Goal: Use online tool/utility: Utilize a website feature to perform a specific function

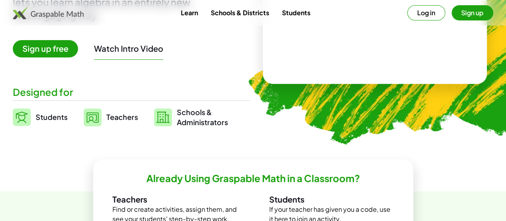
scroll to position [96, 0]
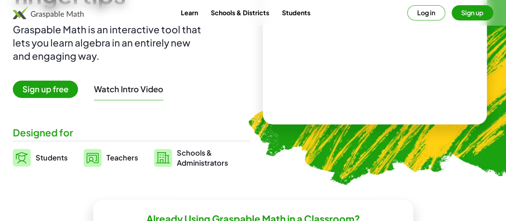
click at [430, 112] on div at bounding box center [375, 58] width 225 height 132
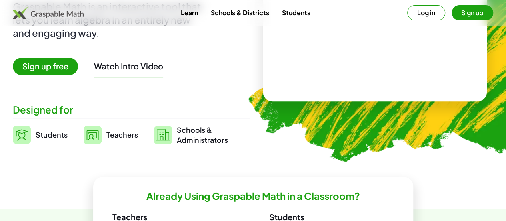
scroll to position [0, 0]
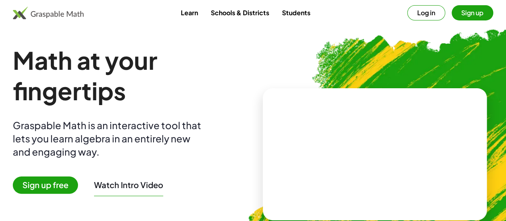
click at [66, 185] on span "Sign up free" at bounding box center [45, 184] width 65 height 17
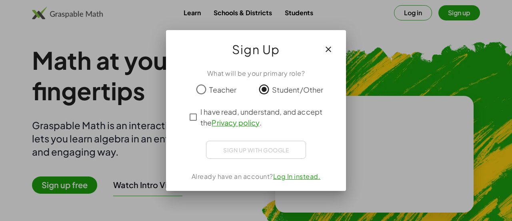
click at [185, 113] on div "What will be your primary role? Teacher Student/Other I have read, understand, …" at bounding box center [256, 126] width 180 height 129
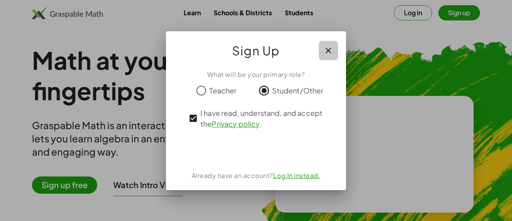
click at [325, 52] on icon "button" at bounding box center [329, 51] width 10 height 10
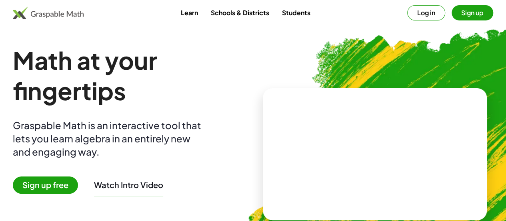
scroll to position [144, 0]
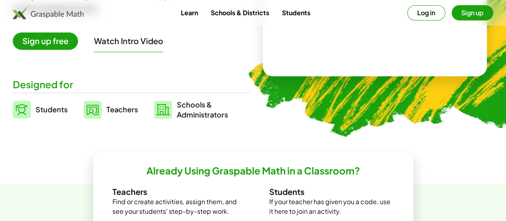
click at [391, 40] on video at bounding box center [375, 10] width 120 height 60
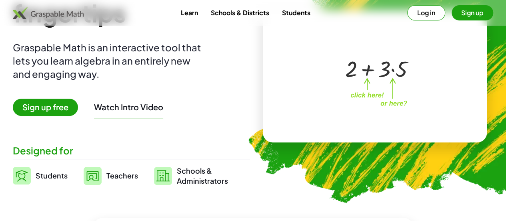
scroll to position [0, 0]
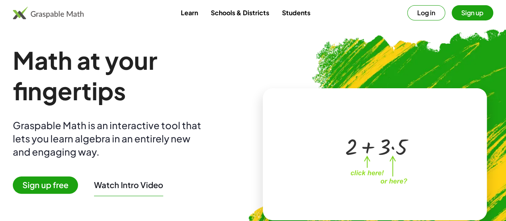
click at [87, 100] on h1 "Math at your fingertips" at bounding box center [131, 75] width 237 height 61
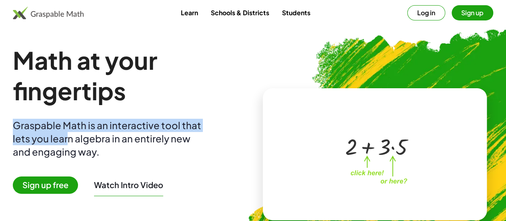
drag, startPoint x: 28, startPoint y: 120, endPoint x: 103, endPoint y: 134, distance: 76.1
click at [103, 134] on main "Math at your fingertips Graspable Math is an interactive tool that lets you lea…" at bounding box center [253, 154] width 506 height 218
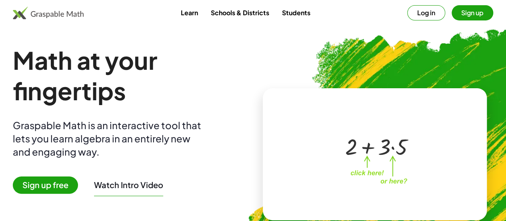
click at [105, 96] on h1 "Math at your fingertips" at bounding box center [131, 75] width 237 height 61
click at [120, 108] on div "Math at your fingertips Graspable Math is an interactive tool that lets you lea…" at bounding box center [131, 154] width 237 height 218
click at [77, 13] on img at bounding box center [48, 12] width 71 height 13
click at [364, 140] on div at bounding box center [376, 146] width 70 height 30
click at [365, 150] on div at bounding box center [376, 146] width 70 height 30
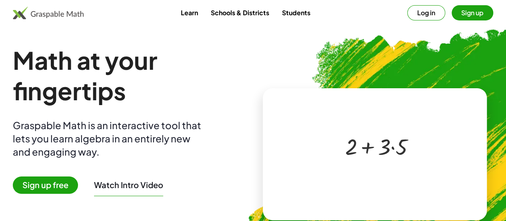
click at [366, 175] on div at bounding box center [373, 146] width 137 height 64
click at [363, 150] on div at bounding box center [376, 146] width 70 height 30
drag, startPoint x: 363, startPoint y: 147, endPoint x: 385, endPoint y: 149, distance: 22.2
click at [385, 149] on div at bounding box center [376, 146] width 70 height 30
drag, startPoint x: 355, startPoint y: 145, endPoint x: 411, endPoint y: 189, distance: 71.2
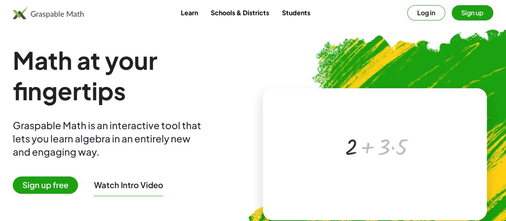
click at [411, 189] on div "+ · 3 · 5 + 2 + · 3 · 5 ×" at bounding box center [375, 154] width 140 height 80
drag, startPoint x: 383, startPoint y: 149, endPoint x: 357, endPoint y: 145, distance: 26.1
click at [357, 145] on div at bounding box center [376, 146] width 70 height 30
drag, startPoint x: 359, startPoint y: 145, endPoint x: 380, endPoint y: 149, distance: 21.2
click at [380, 149] on div at bounding box center [376, 146] width 70 height 30
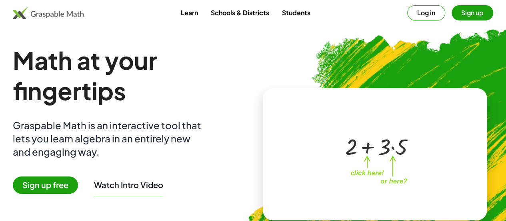
click at [46, 181] on span "Sign up free" at bounding box center [45, 184] width 65 height 17
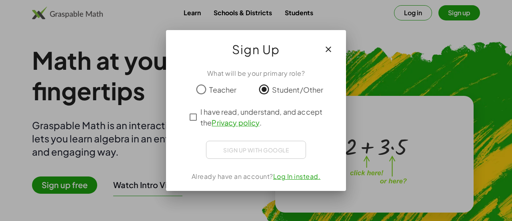
click at [190, 126] on div "I have read, understand, and accept the Privacy policy ." at bounding box center [256, 117] width 140 height 22
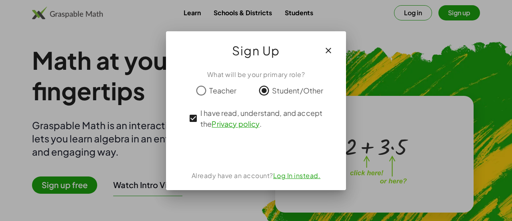
click at [329, 47] on icon "button" at bounding box center [329, 51] width 10 height 10
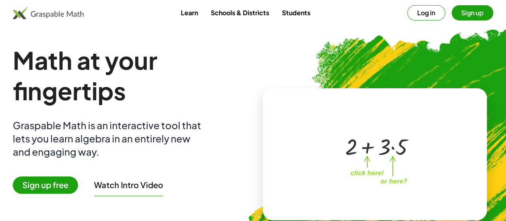
click at [408, 10] on button "Log in" at bounding box center [427, 12] width 38 height 15
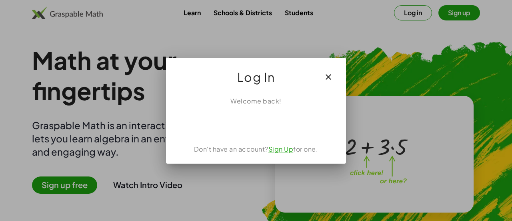
click at [327, 79] on icon "button" at bounding box center [329, 77] width 10 height 10
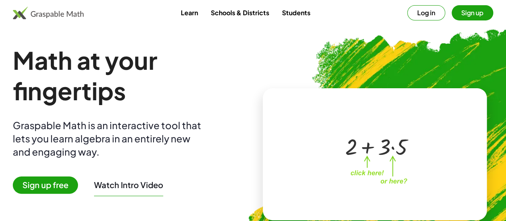
click at [199, 66] on h1 "Math at your fingertips" at bounding box center [131, 75] width 237 height 61
click at [224, 20] on link "Schools & Districts" at bounding box center [239, 12] width 71 height 15
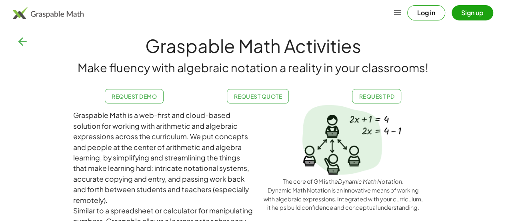
click at [15, 42] on button "button" at bounding box center [22, 41] width 19 height 19
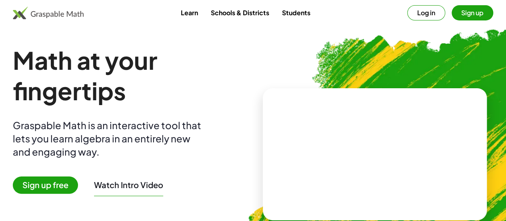
click at [69, 185] on span "Sign up free" at bounding box center [45, 184] width 65 height 17
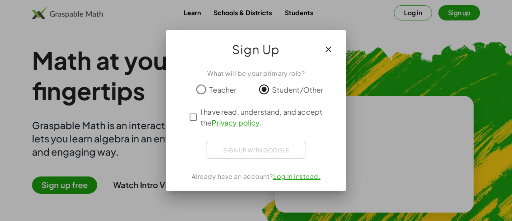
click at [186, 125] on div "What will be your primary role? Teacher Student/Other I have read, understand, …" at bounding box center [256, 126] width 180 height 129
click at [327, 45] on icon "button" at bounding box center [329, 49] width 10 height 10
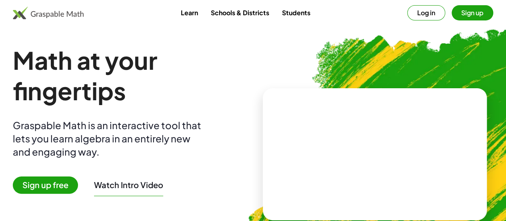
click at [74, 185] on span "Sign up free" at bounding box center [45, 184] width 65 height 17
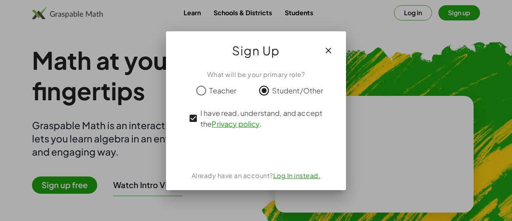
click at [328, 54] on icon "button" at bounding box center [329, 51] width 10 height 10
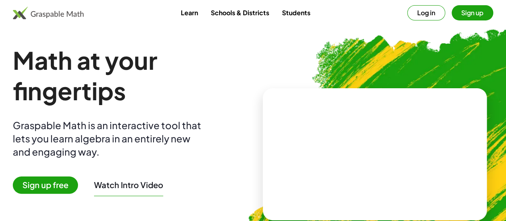
click at [78, 187] on span "Sign up free" at bounding box center [45, 184] width 65 height 17
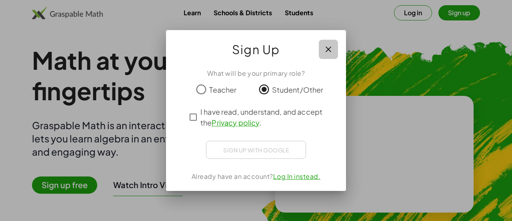
click at [327, 48] on icon "button" at bounding box center [329, 49] width 10 height 10
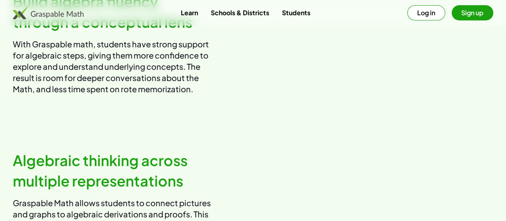
scroll to position [448, 0]
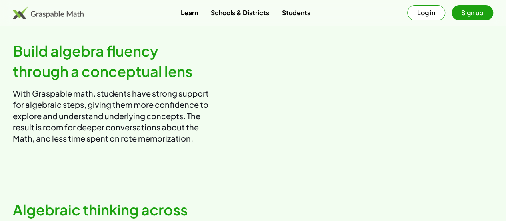
click at [365, 86] on video at bounding box center [377, 92] width 234 height 117
click at [150, 81] on h2 "Build algebra fluency through a conceptual lens" at bounding box center [113, 61] width 200 height 40
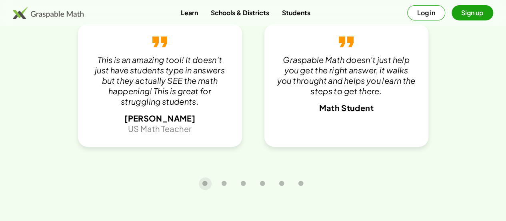
scroll to position [1715, 0]
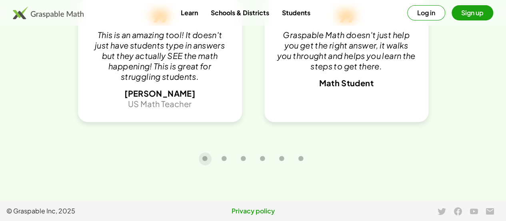
click at [215, 171] on div "What Teachers and Students Have to Say This is an amazing tool! It doesn't just…" at bounding box center [253, 52] width 506 height 297
click at [225, 159] on icon "Carousel slide 2 of 6" at bounding box center [224, 158] width 6 height 6
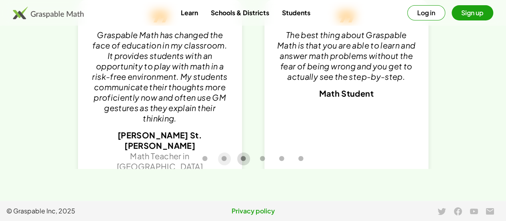
click at [242, 160] on icon "Carousel slide 3 of 6" at bounding box center [244, 158] width 6 height 6
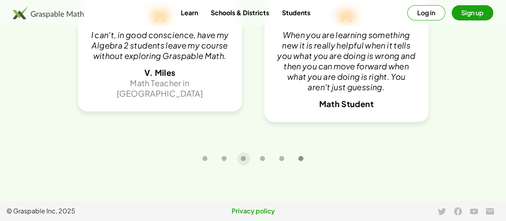
click at [301, 161] on icon "Carousel slide 6 of 6" at bounding box center [301, 158] width 6 height 6
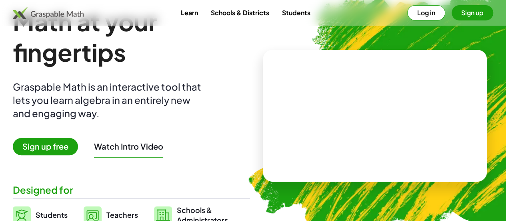
scroll to position [0, 0]
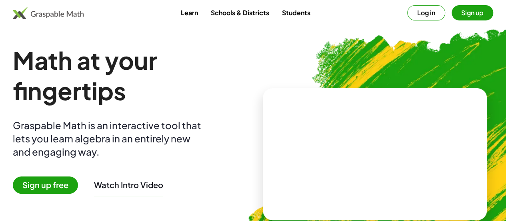
type button "5"
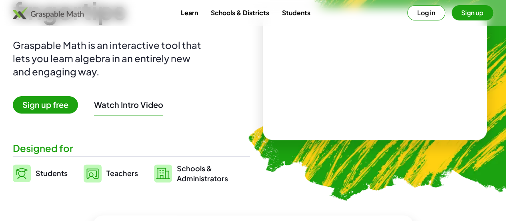
scroll to position [96, 0]
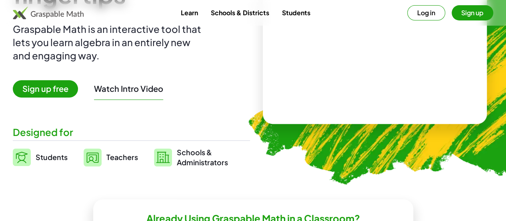
click at [51, 155] on link "Students" at bounding box center [40, 157] width 55 height 20
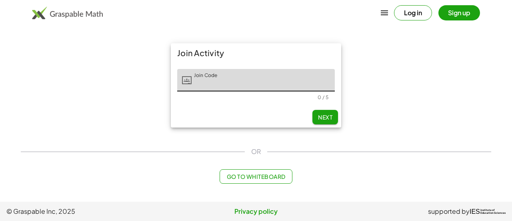
click at [248, 178] on span "Go to Whiteboard" at bounding box center [256, 176] width 59 height 7
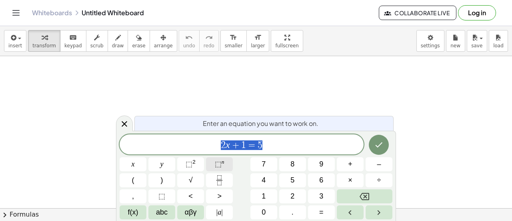
click at [228, 165] on button "⬚ n" at bounding box center [219, 164] width 27 height 14
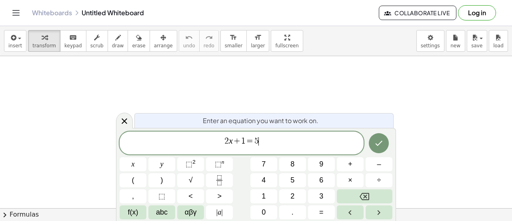
click at [202, 155] on div "2 x + 1 = 5 ​ x y ⬚ 2 ⬚ n 7 8 9 + – ( ) √ 4 5 6 × ÷ , ⬚ < > 1 2 3 f(x) abc αβγ …" at bounding box center [256, 175] width 273 height 88
click at [271, 140] on span "2 x + 1 = 5" at bounding box center [242, 143] width 244 height 14
drag, startPoint x: 271, startPoint y: 140, endPoint x: 224, endPoint y: 141, distance: 47.3
click at [224, 141] on span "2 x + 1 = 5" at bounding box center [242, 143] width 244 height 14
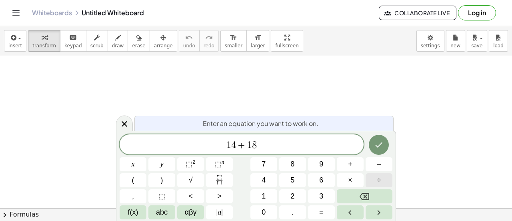
click at [384, 178] on button "÷" at bounding box center [379, 180] width 27 height 14
click at [346, 174] on button "×" at bounding box center [350, 180] width 27 height 14
click at [379, 147] on icon "Done" at bounding box center [379, 145] width 10 height 10
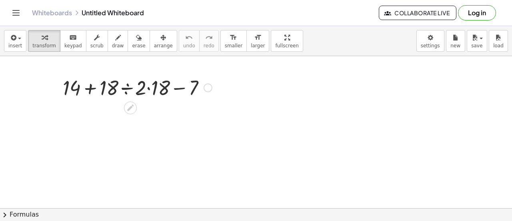
click at [177, 92] on div at bounding box center [137, 86] width 157 height 27
click at [210, 88] on div at bounding box center [208, 87] width 9 height 9
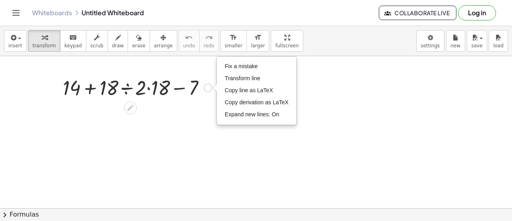
click at [211, 85] on div "Fix a mistake Transform line Copy line as LaTeX Copy derivation as LaTeX Expand…" at bounding box center [208, 87] width 9 height 9
click at [124, 91] on div at bounding box center [137, 86] width 157 height 27
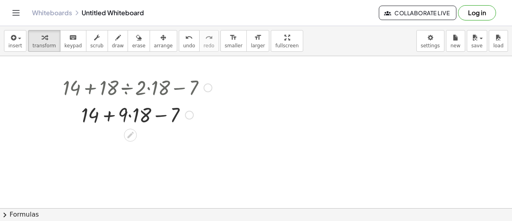
click at [103, 113] on div at bounding box center [137, 113] width 157 height 27
click at [137, 114] on div at bounding box center [137, 113] width 157 height 27
click at [130, 114] on div at bounding box center [137, 113] width 157 height 27
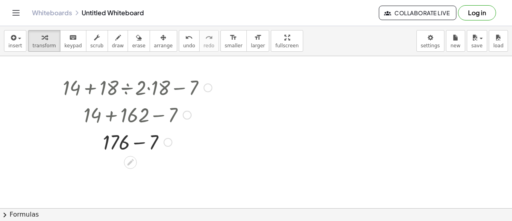
click at [116, 139] on div at bounding box center [137, 141] width 157 height 27
click at [118, 139] on div at bounding box center [137, 141] width 157 height 27
click at [163, 138] on div at bounding box center [137, 141] width 157 height 27
click at [152, 141] on div at bounding box center [154, 142] width 9 height 9
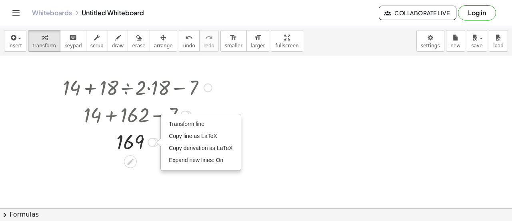
click at [131, 139] on div at bounding box center [137, 141] width 157 height 26
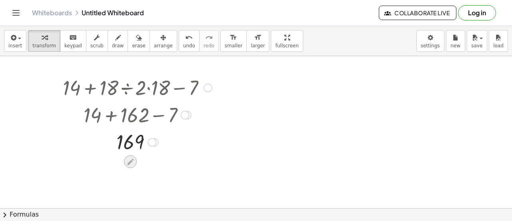
click at [129, 160] on icon at bounding box center [130, 161] width 8 height 8
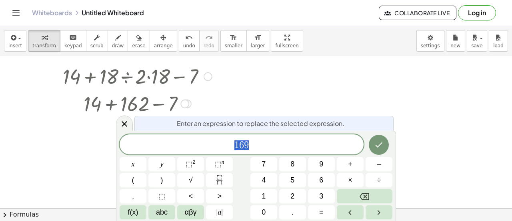
scroll to position [11, 0]
click at [132, 123] on div at bounding box center [124, 123] width 17 height 16
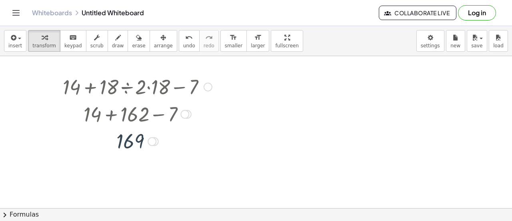
scroll to position [0, 0]
click at [135, 148] on div at bounding box center [137, 141] width 157 height 26
click at [188, 115] on div at bounding box center [185, 114] width 9 height 9
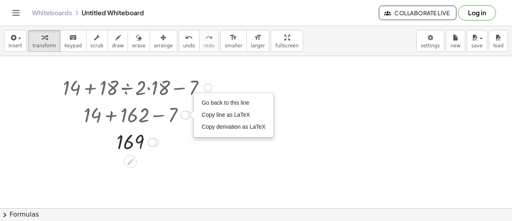
click at [148, 143] on div "Transform line Copy line as LaTeX Copy derivation as LaTeX Expand new lines: On" at bounding box center [152, 142] width 9 height 9
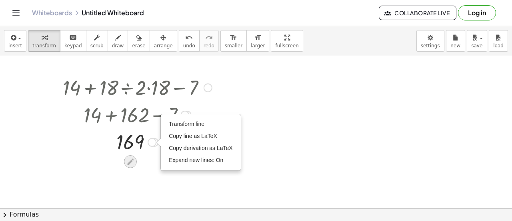
click at [124, 163] on div at bounding box center [130, 161] width 13 height 13
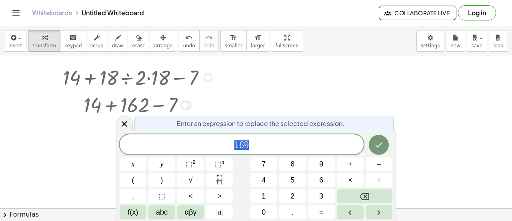
scroll to position [11, 0]
click at [324, 105] on div at bounding box center [256, 223] width 512 height 357
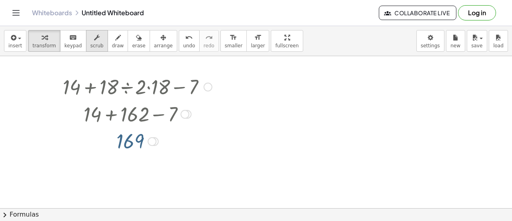
scroll to position [0, 0]
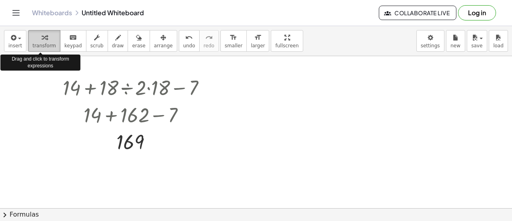
click at [42, 41] on icon "button" at bounding box center [45, 38] width 6 height 10
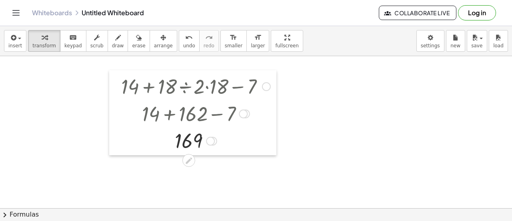
drag, startPoint x: 59, startPoint y: 86, endPoint x: 123, endPoint y: 82, distance: 64.2
click at [121, 82] on div at bounding box center [115, 112] width 12 height 85
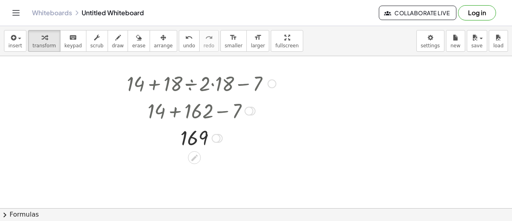
click at [271, 84] on div at bounding box center [272, 83] width 9 height 9
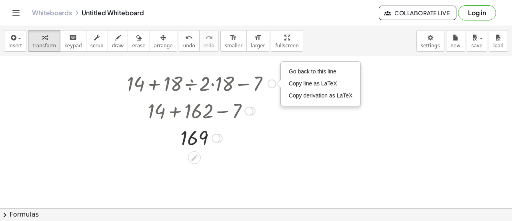
click at [241, 110] on div at bounding box center [201, 109] width 157 height 27
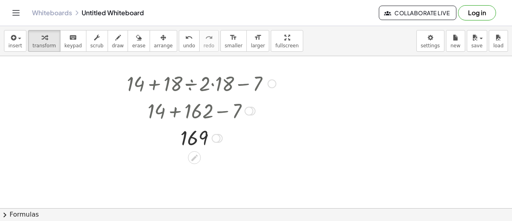
click at [192, 140] on div at bounding box center [201, 137] width 157 height 26
click at [191, 156] on icon at bounding box center [194, 157] width 8 height 8
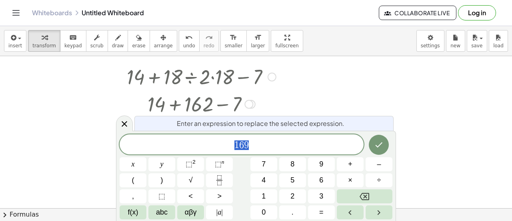
scroll to position [7, 0]
click at [124, 122] on icon at bounding box center [125, 124] width 10 height 10
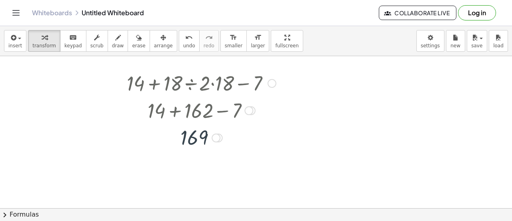
scroll to position [0, 0]
click at [15, 15] on icon "Toggle navigation" at bounding box center [16, 12] width 7 height 5
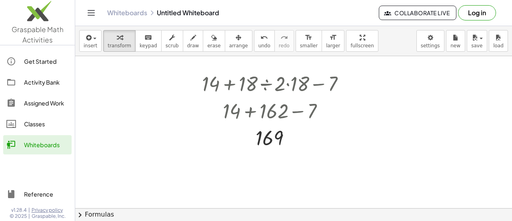
click at [30, 144] on div "Whiteboards" at bounding box center [46, 145] width 44 height 10
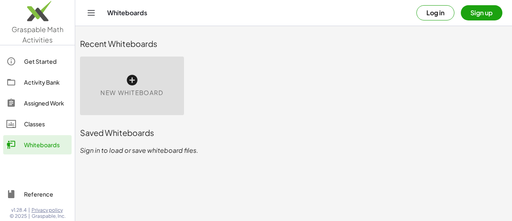
click at [119, 84] on div "New Whiteboard" at bounding box center [132, 85] width 104 height 58
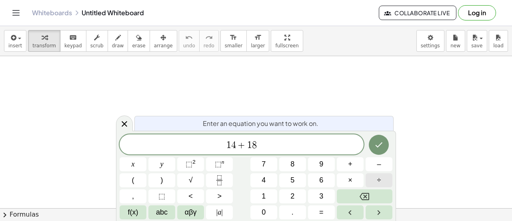
click at [377, 179] on span "÷" at bounding box center [379, 180] width 4 height 11
click at [346, 181] on button "×" at bounding box center [350, 180] width 27 height 14
click at [376, 141] on icon "Done" at bounding box center [379, 145] width 10 height 10
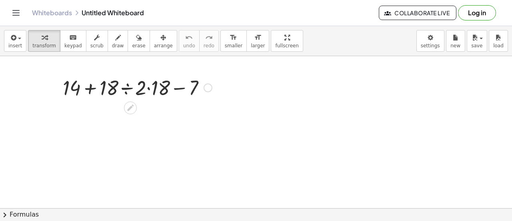
click at [126, 89] on div at bounding box center [137, 86] width 157 height 27
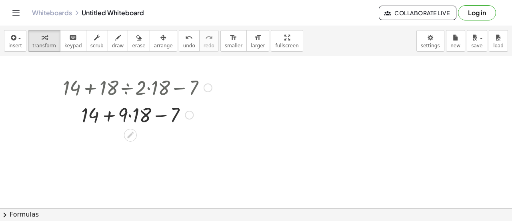
click at [130, 116] on div at bounding box center [137, 113] width 157 height 27
click at [133, 112] on div at bounding box center [137, 113] width 157 height 27
click at [134, 112] on div at bounding box center [137, 113] width 157 height 27
click at [133, 113] on div at bounding box center [137, 114] width 157 height 26
click at [153, 141] on div at bounding box center [152, 142] width 9 height 9
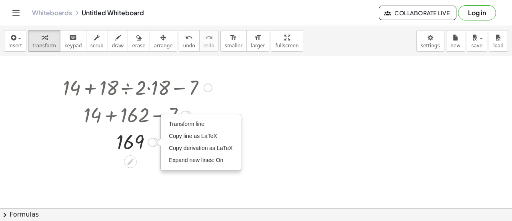
click at [108, 100] on div at bounding box center [137, 113] width 157 height 27
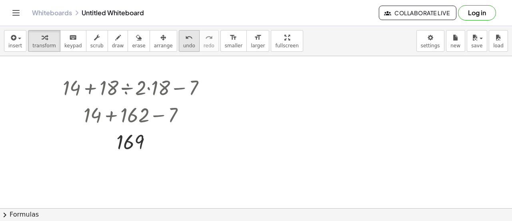
click at [185, 41] on icon "undo" at bounding box center [189, 38] width 8 height 10
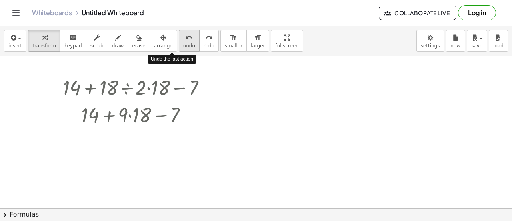
click at [185, 41] on icon "undo" at bounding box center [189, 38] width 8 height 10
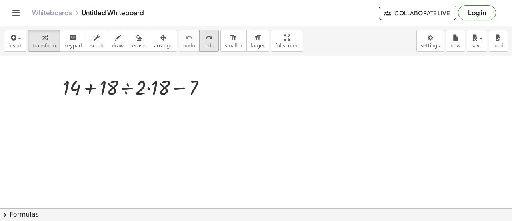
click at [205, 40] on icon "redo" at bounding box center [209, 38] width 8 height 10
click at [199, 42] on button "redo redo" at bounding box center [209, 41] width 20 height 22
click at [204, 45] on span "redo" at bounding box center [209, 46] width 11 height 6
click at [204, 44] on span "redo" at bounding box center [209, 46] width 11 height 6
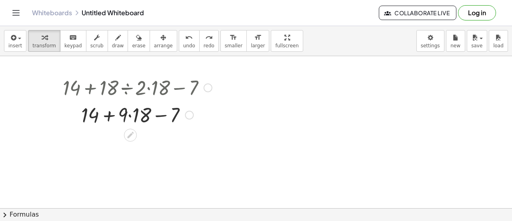
click at [132, 116] on div at bounding box center [137, 113] width 157 height 27
